Goal: Find specific page/section: Find specific page/section

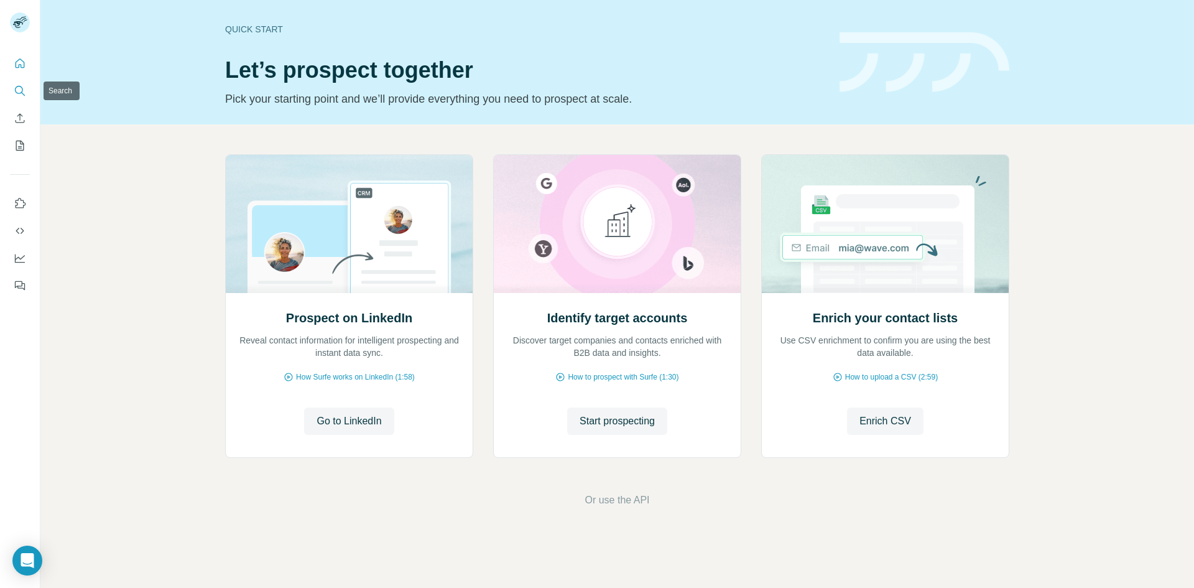
click at [19, 93] on icon "Search" at bounding box center [19, 90] width 8 height 8
